Goal: Check status

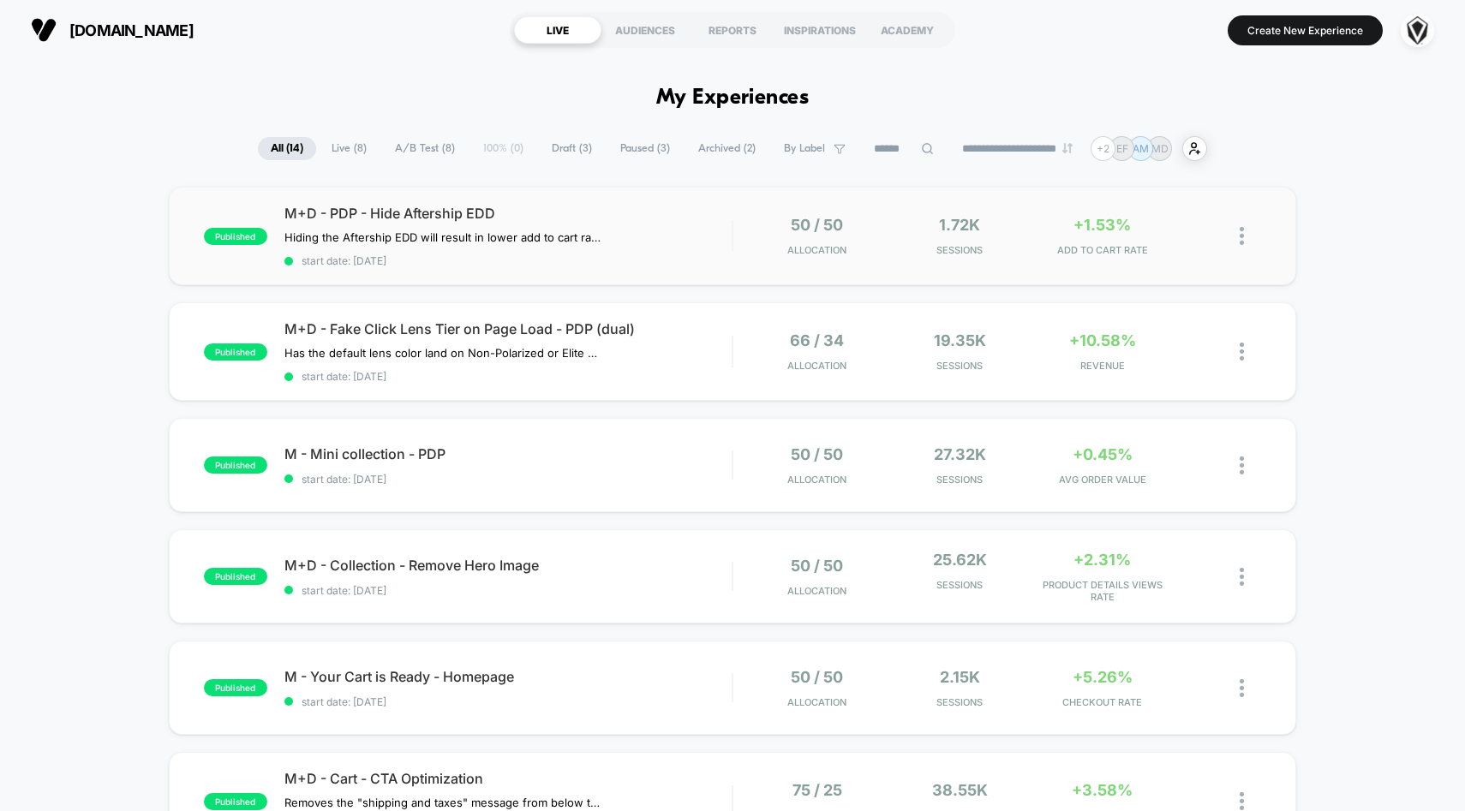
scroll to position [3, 0]
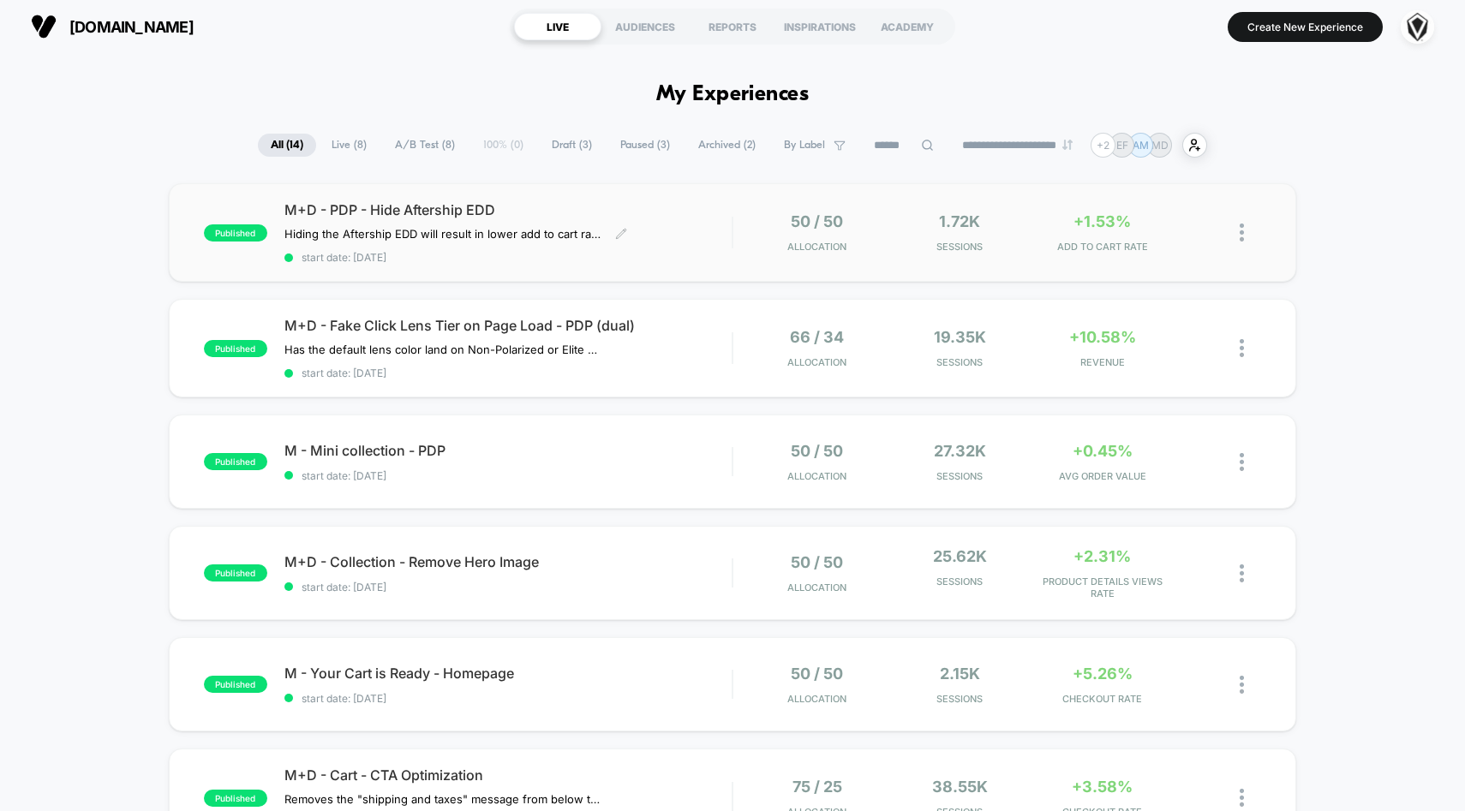
click at [704, 228] on div "M+D - PDP - Hide Aftership EDD Hiding the Aftership EDD will result in lower ad…" at bounding box center [508, 232] width 448 height 63
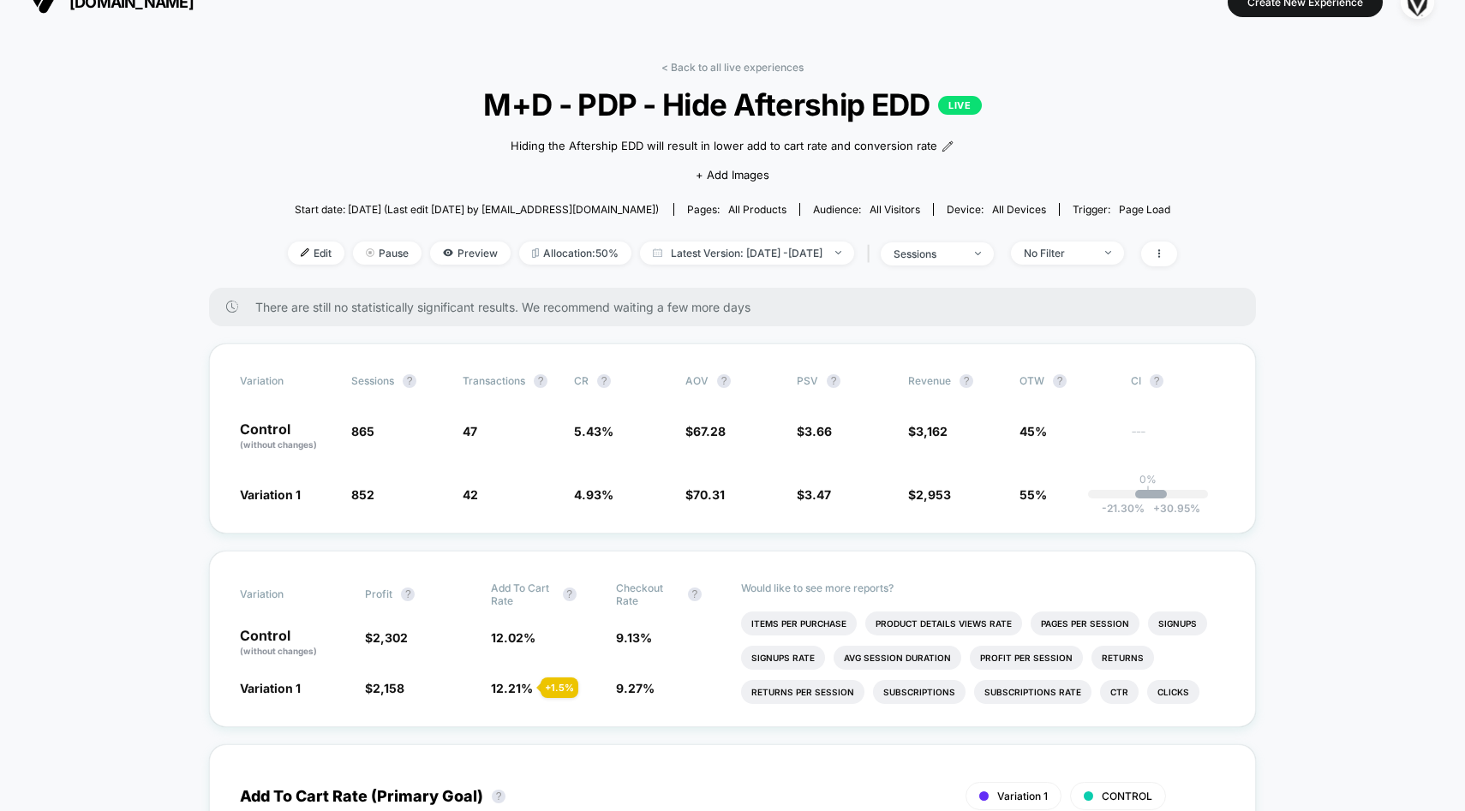
scroll to position [27, 0]
